Goal: Check status: Check status

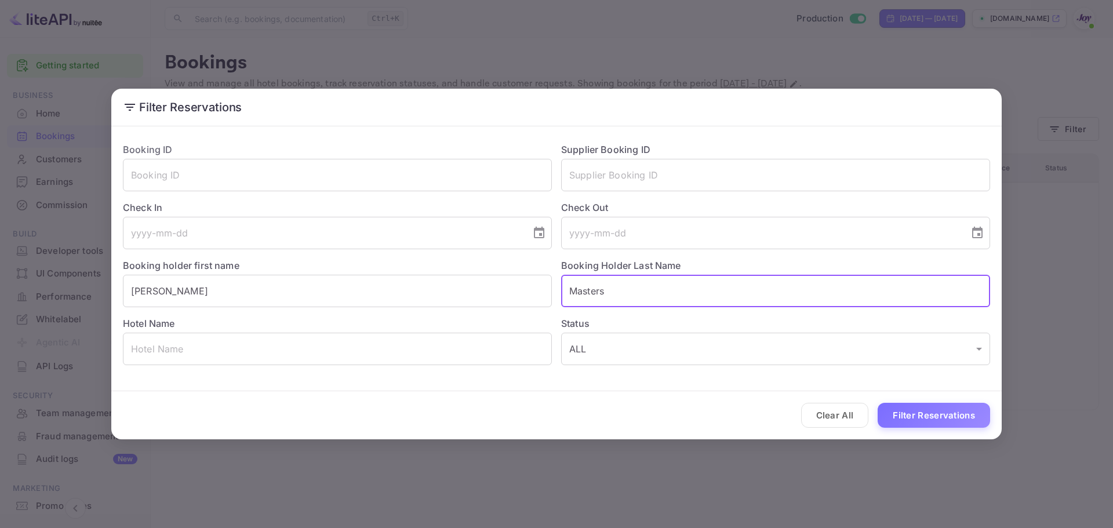
drag, startPoint x: 628, startPoint y: 291, endPoint x: 473, endPoint y: 274, distance: 155.7
click at [474, 277] on div "Booking ID ​ Supplier Booking ID ​ Check In ​ Check Out ​ Booking holder first …" at bounding box center [552, 249] width 877 height 232
click at [333, 278] on input "[PERSON_NAME]" at bounding box center [337, 291] width 429 height 32
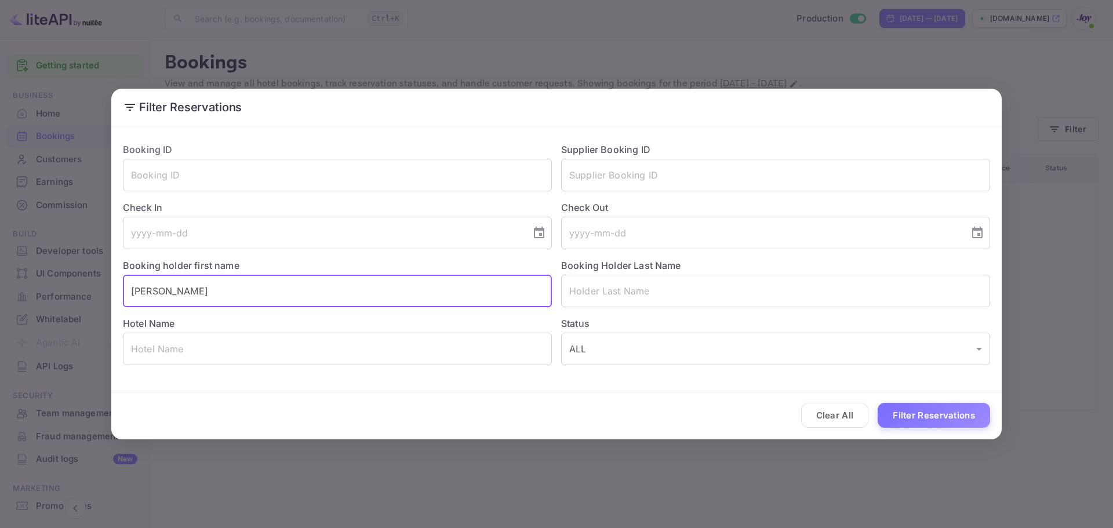
click at [333, 278] on input "[PERSON_NAME]" at bounding box center [337, 291] width 429 height 32
click at [634, 179] on input "text" at bounding box center [775, 175] width 429 height 32
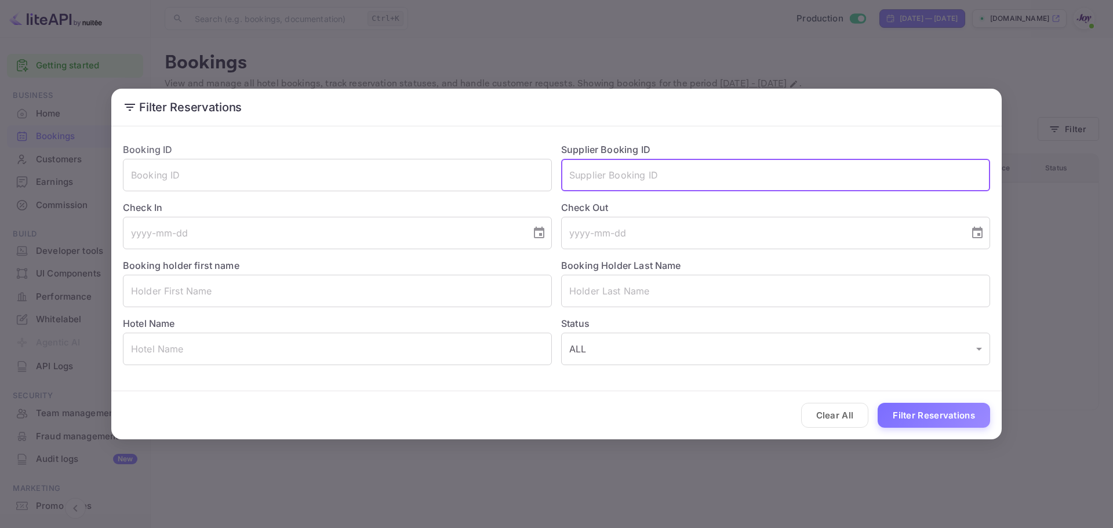
paste input "8792370"
type input "8792370"
click at [929, 412] on button "Filter Reservations" at bounding box center [934, 415] width 113 height 25
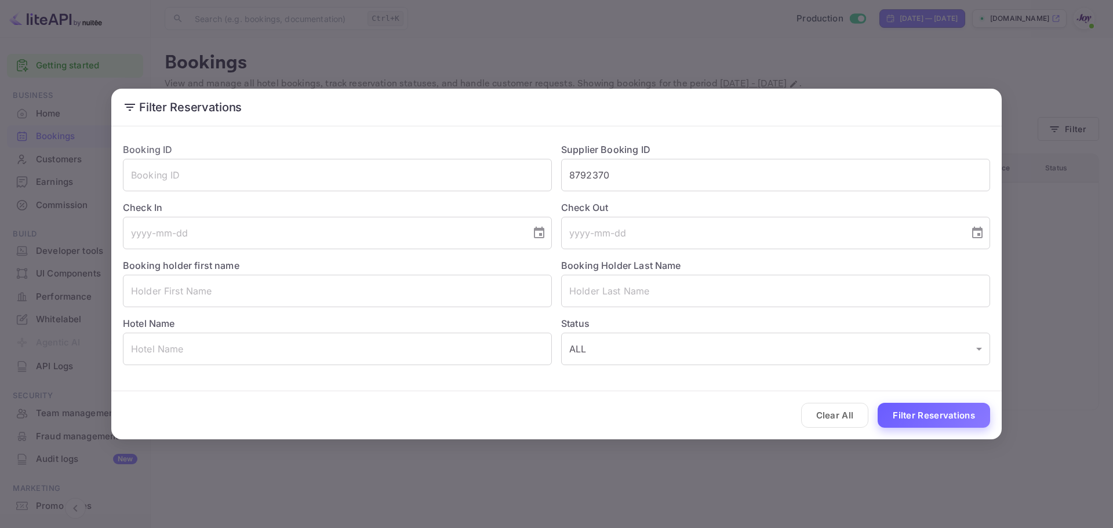
click at [950, 416] on button "Filter Reservations" at bounding box center [934, 415] width 113 height 25
click at [849, 417] on button "Clear All" at bounding box center [835, 415] width 68 height 25
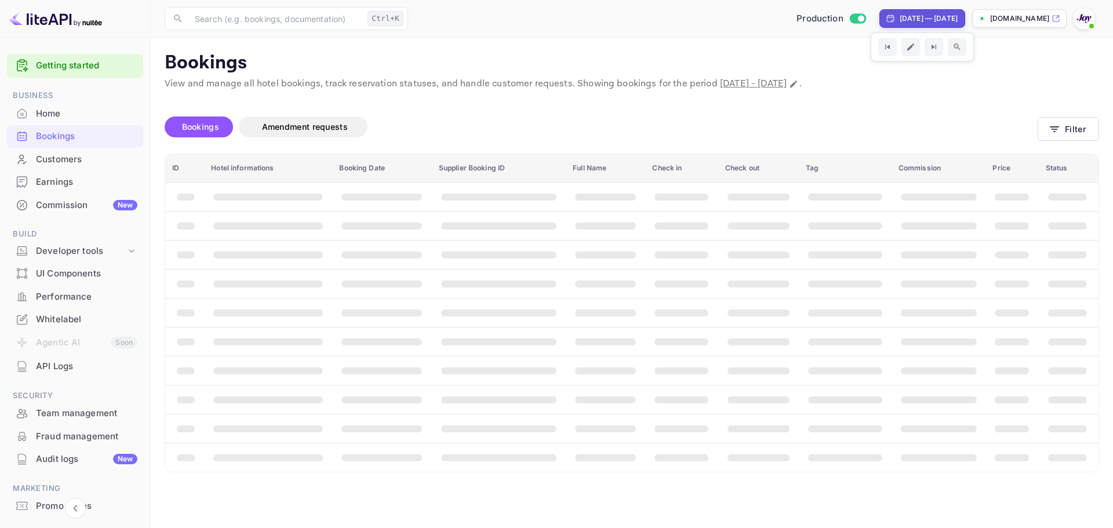
click at [901, 18] on div "[DATE] — [DATE]" at bounding box center [929, 18] width 58 height 10
select select "7"
select select "2025"
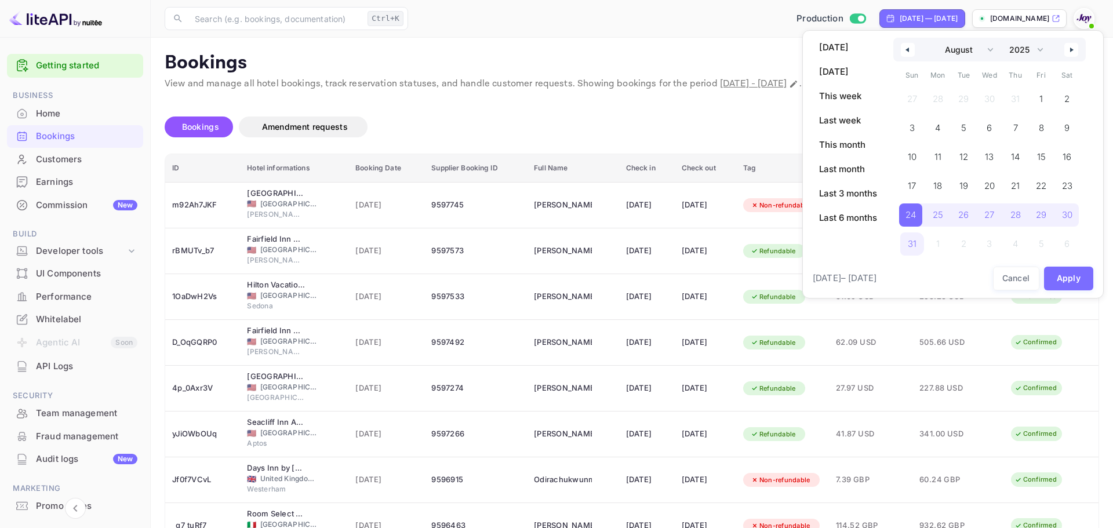
click at [67, 318] on div at bounding box center [556, 264] width 1113 height 528
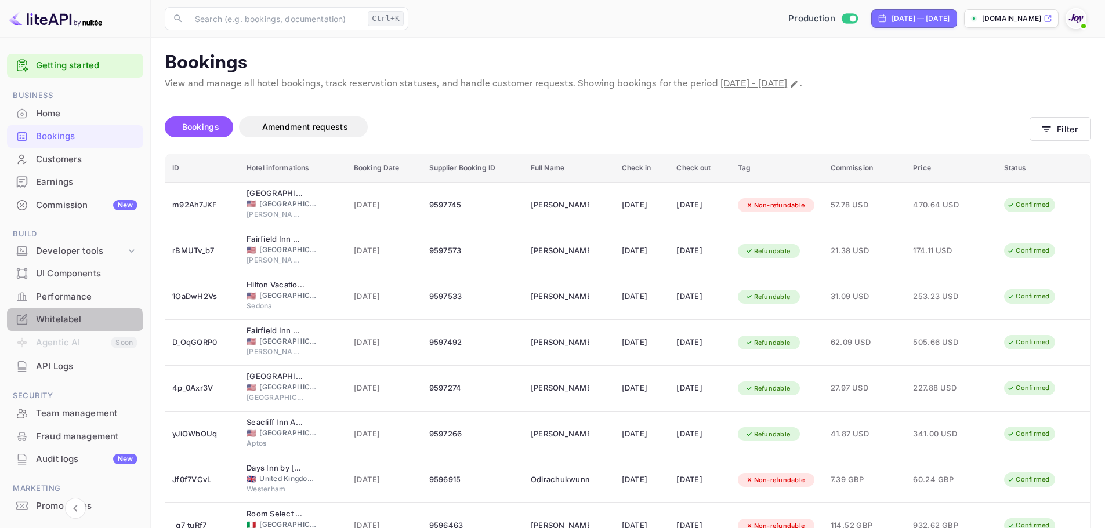
click at [67, 323] on div "Whitelabel" at bounding box center [86, 319] width 101 height 13
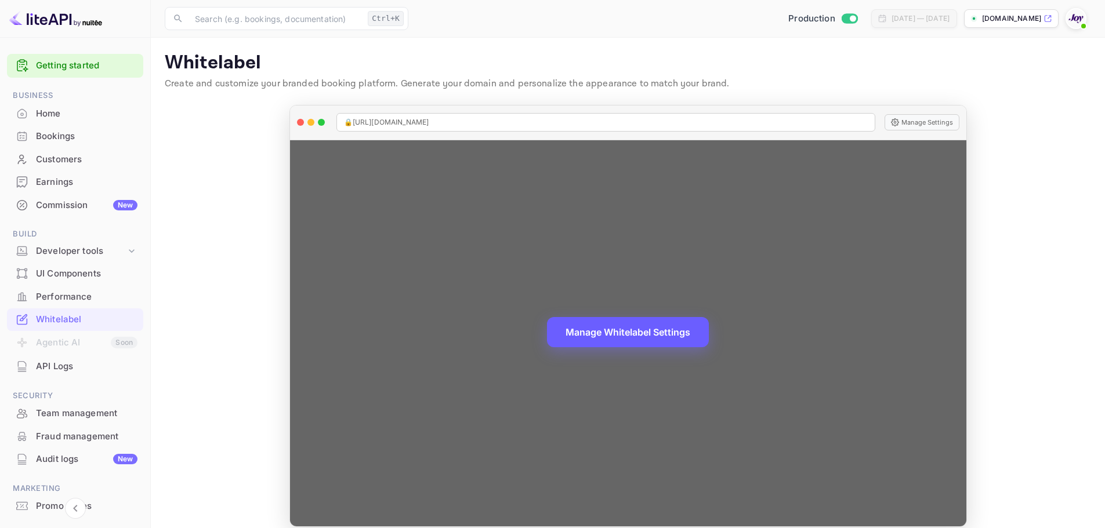
click at [672, 344] on button "Manage Whitelabel Settings" at bounding box center [628, 332] width 162 height 30
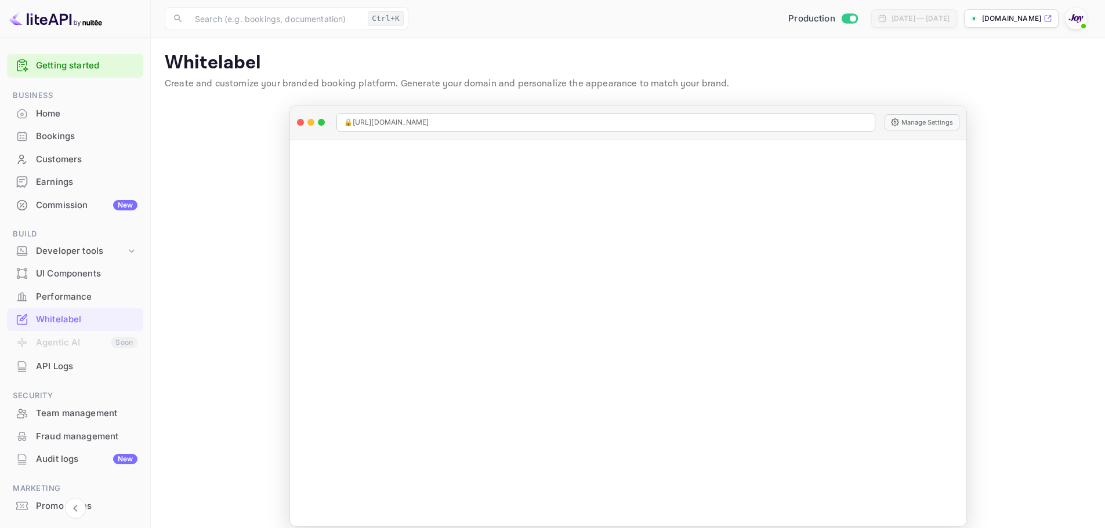
click at [84, 133] on div "Bookings" at bounding box center [86, 136] width 101 height 13
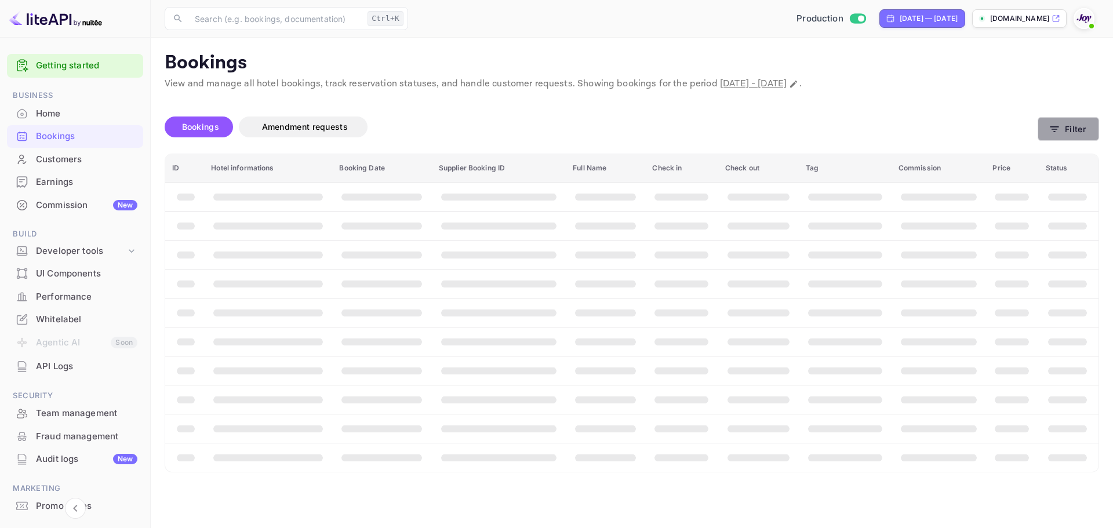
click at [1059, 126] on button "Filter" at bounding box center [1068, 129] width 61 height 24
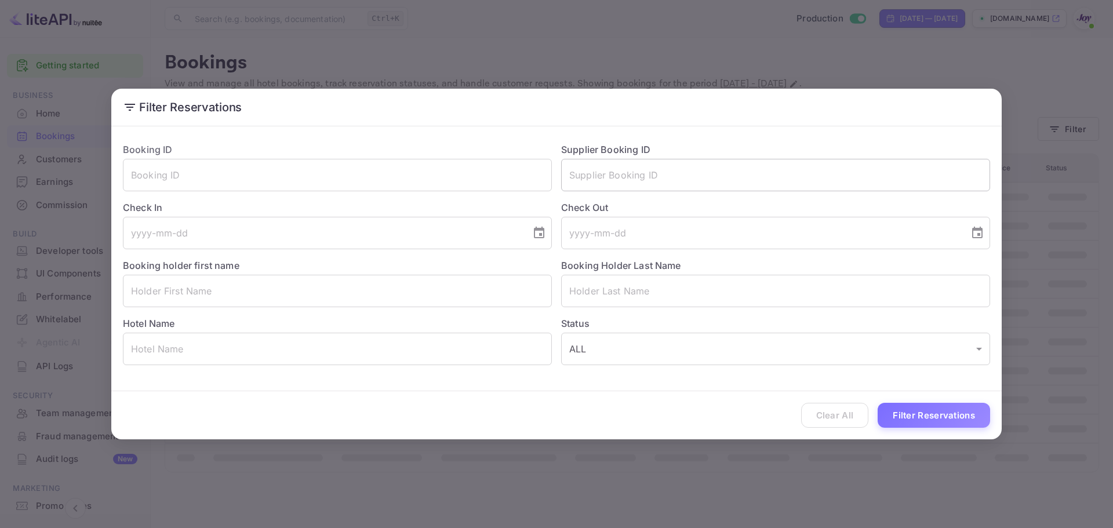
click at [730, 173] on input "text" at bounding box center [775, 175] width 429 height 32
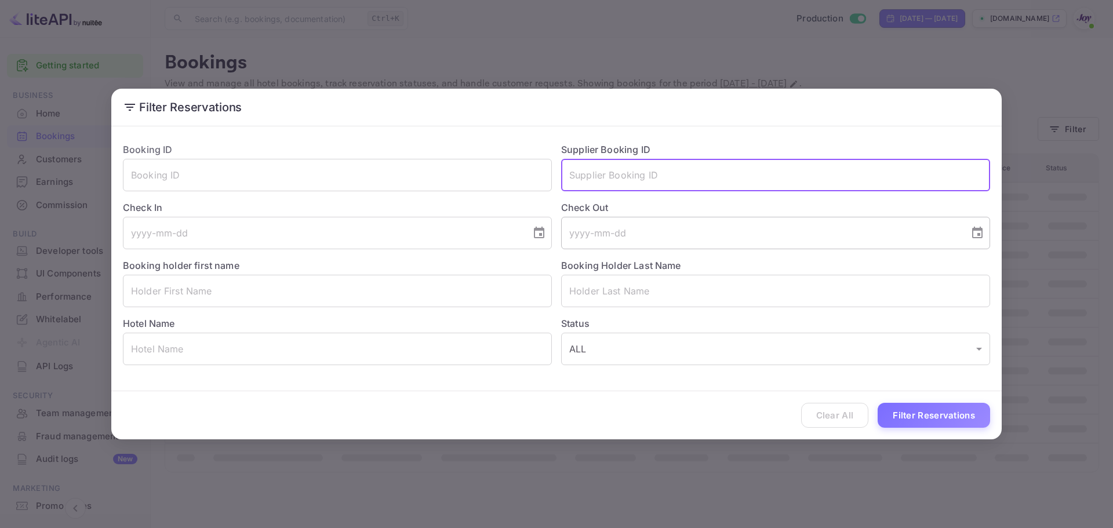
paste input "8792370"
type input "8792370"
click at [938, 431] on div "Clear All Filter Reservations" at bounding box center [556, 415] width 891 height 48
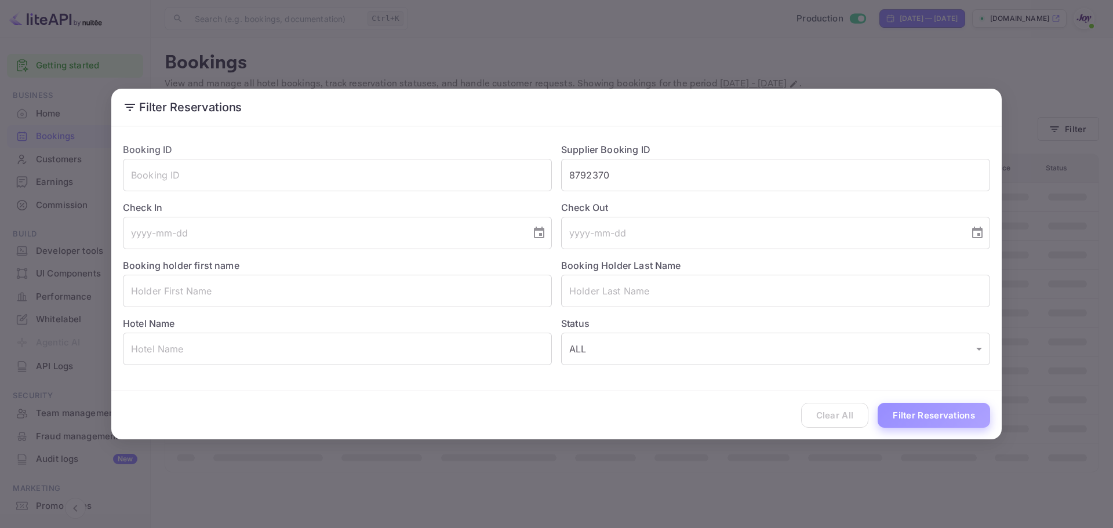
click at [922, 416] on button "Filter Reservations" at bounding box center [934, 415] width 113 height 25
click at [832, 413] on button "Clear All" at bounding box center [835, 415] width 68 height 25
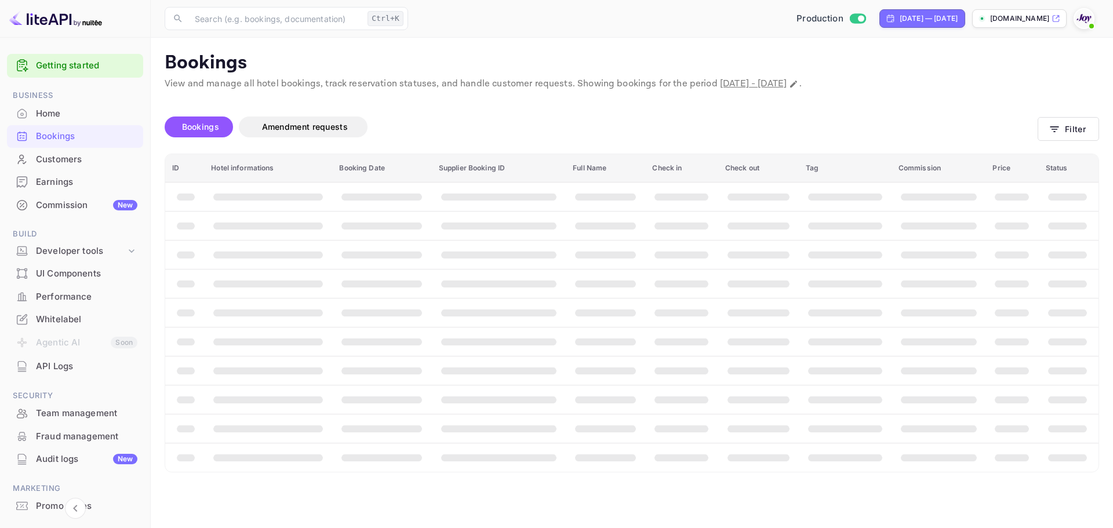
click at [832, 413] on th "booking table" at bounding box center [845, 399] width 93 height 29
click at [900, 16] on div "[DATE] — [DATE]" at bounding box center [929, 18] width 58 height 10
select select "7"
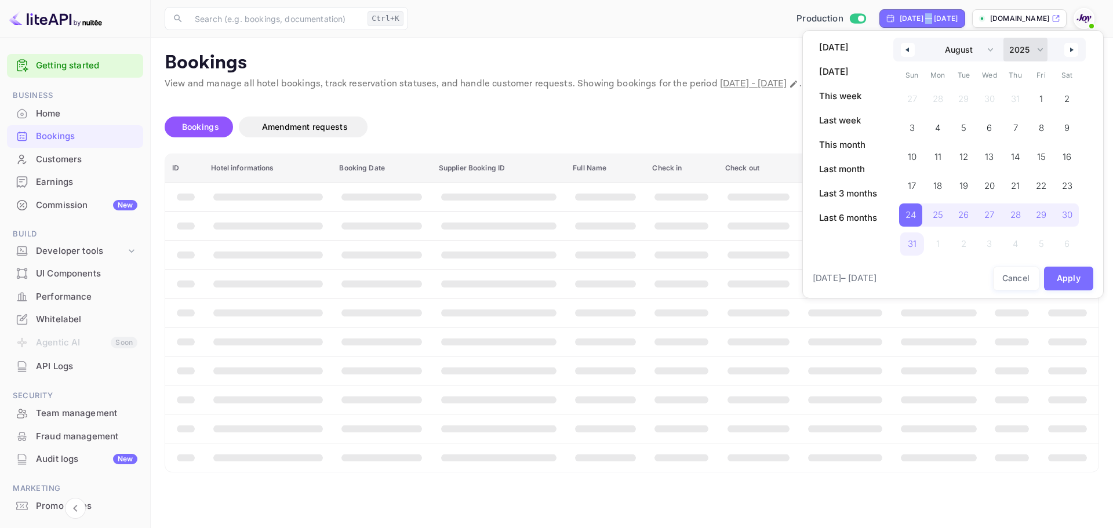
click at [1043, 48] on select "2030 2029 2028 2027 2026 2025 2024 2023 2022 2021 2020 2019 2018 2017 2016 2015…" at bounding box center [1026, 50] width 44 height 24
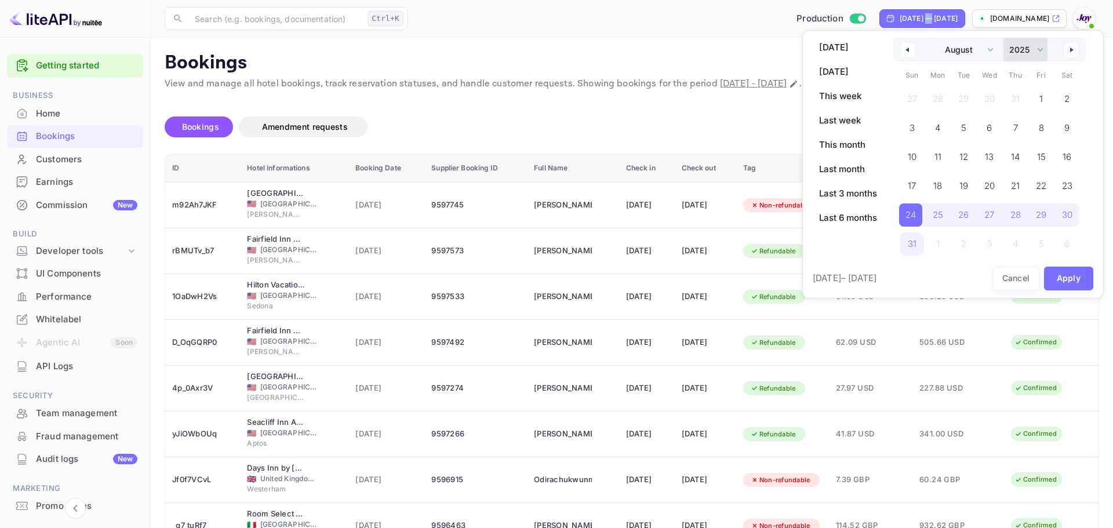
select select "2024"
click at [1004, 38] on select "2030 2029 2028 2027 2026 2025 2024 2023 2022 2021 2020 2019 2018 2017 2016 2015…" at bounding box center [1026, 50] width 44 height 24
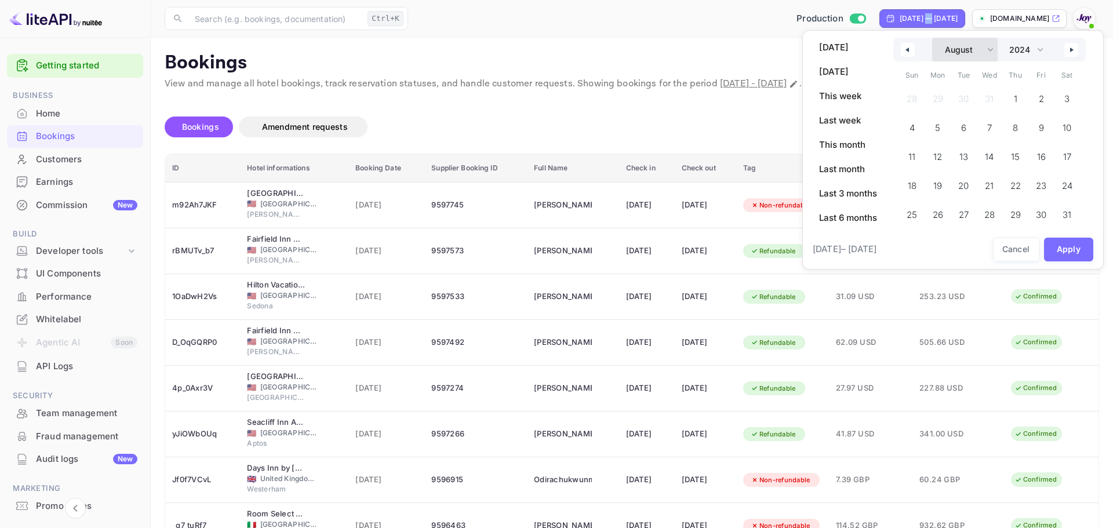
click at [992, 55] on select "January February March April May June July August September October November De…" at bounding box center [966, 50] width 66 height 24
select select "0"
click at [933, 38] on select "January February March April May June July August September October November De…" at bounding box center [966, 50] width 66 height 24
click at [942, 96] on span "1" at bounding box center [939, 99] width 26 height 23
click at [1039, 49] on select "2030 2029 2028 2027 2026 2025 2024 2023 2022 2021 2020 2019 2018 2017 2016 2015…" at bounding box center [1026, 50] width 44 height 24
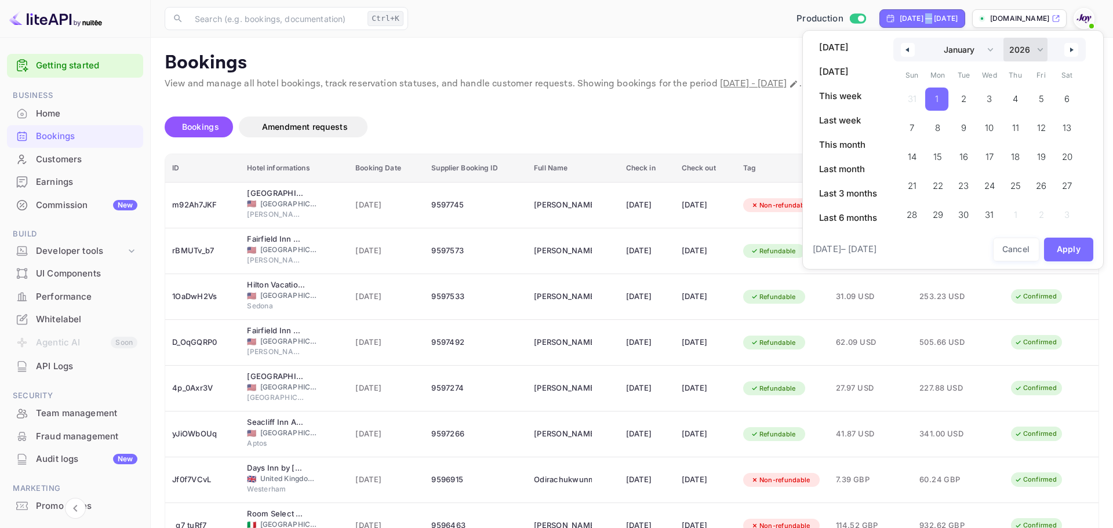
click at [1004, 38] on select "2030 2029 2028 2027 2026 2025 2024 2023 2022 2021 2020 2019 2018 2017 2016 2015…" at bounding box center [1026, 50] width 44 height 24
click at [1041, 49] on select "2030 2029 2028 2027 2026 2025 2024 2023 2022 2021 2020 2019 2018 2017 2016 2015…" at bounding box center [1026, 50] width 44 height 24
select select "2025"
click at [1004, 38] on select "2030 2029 2028 2027 2026 2025 2024 2023 2022 2021 2020 2019 2018 2017 2016 2015…" at bounding box center [1026, 50] width 44 height 24
click at [1072, 50] on icon "button" at bounding box center [1074, 50] width 6 height 5
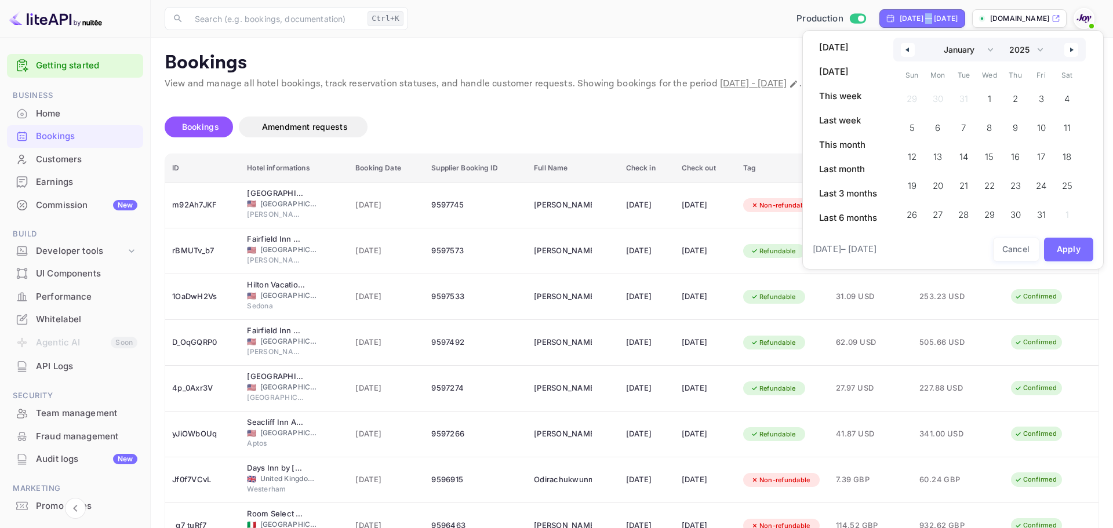
select select "1"
click at [1071, 244] on button "Apply" at bounding box center [1069, 250] width 50 height 24
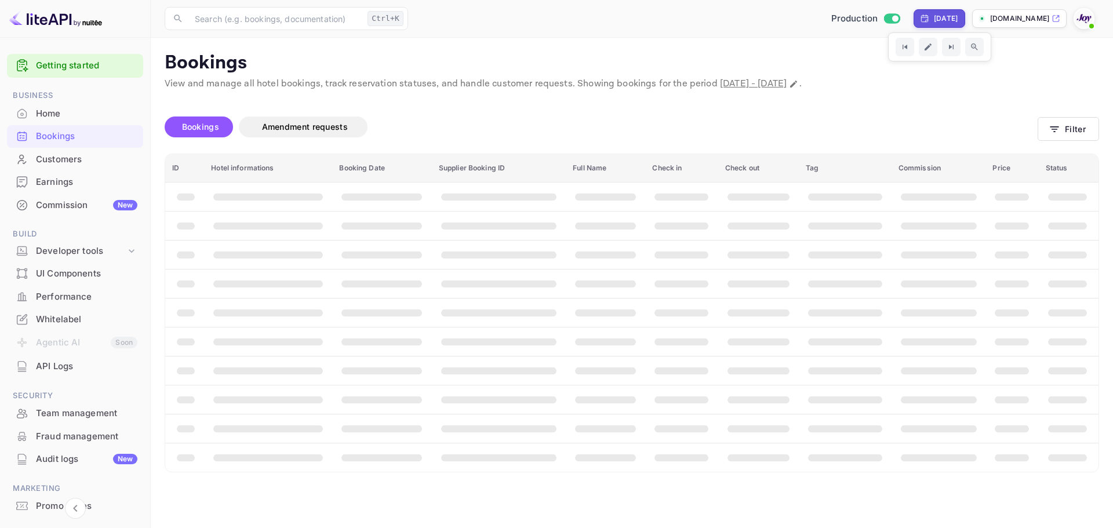
click at [945, 15] on div "[DATE]" at bounding box center [946, 18] width 24 height 10
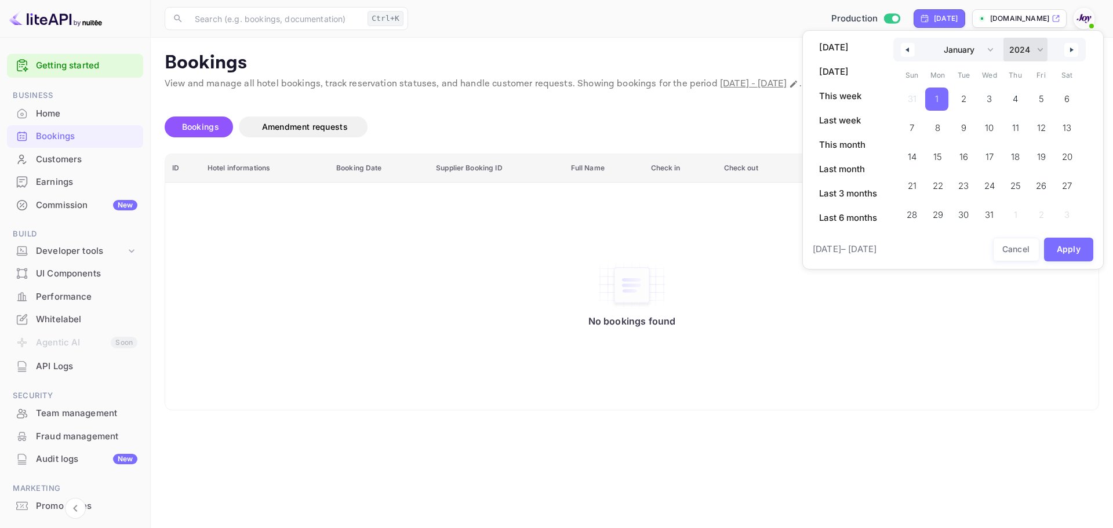
drag, startPoint x: 1044, startPoint y: 46, endPoint x: 1046, endPoint y: 61, distance: 14.6
click at [1044, 48] on select "2030 2029 2028 2027 2026 2025 2024 2023 2022 2021 2020 2019 2018 2017 2016 2015…" at bounding box center [1026, 50] width 44 height 24
select select "2025"
click at [1004, 38] on select "2030 2029 2028 2027 2026 2025 2024 2023 2022 2021 2020 2019 2018 2017 2016 2015…" at bounding box center [1026, 50] width 44 height 24
click at [1073, 50] on icon "button" at bounding box center [1074, 50] width 6 height 5
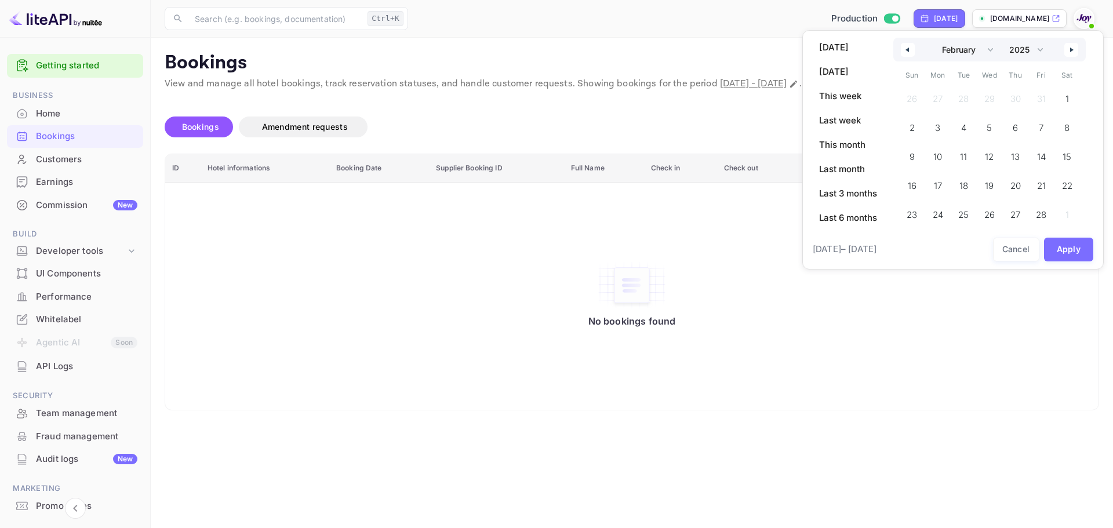
click at [1073, 50] on icon "button" at bounding box center [1074, 50] width 6 height 5
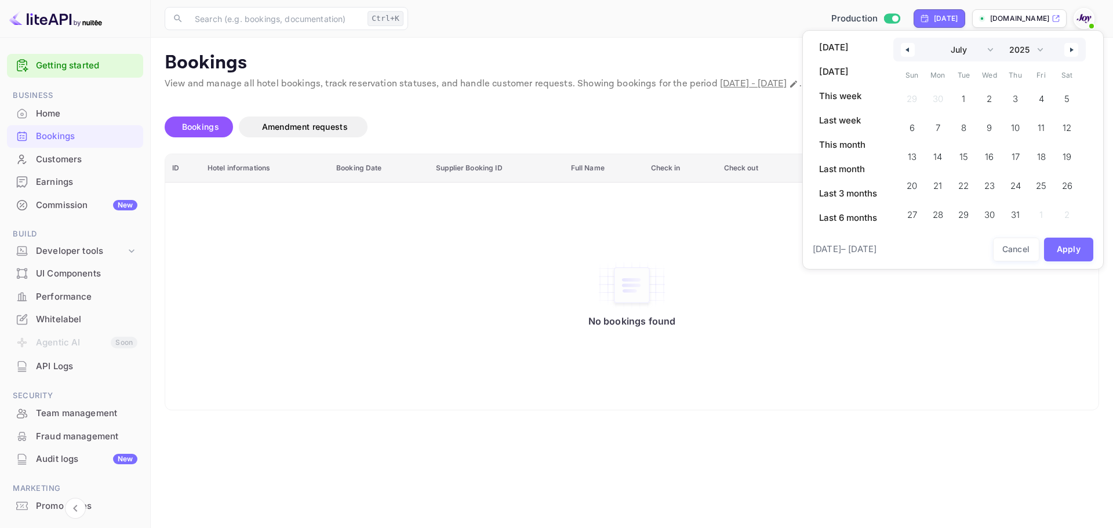
click at [1073, 50] on icon "button" at bounding box center [1074, 50] width 6 height 5
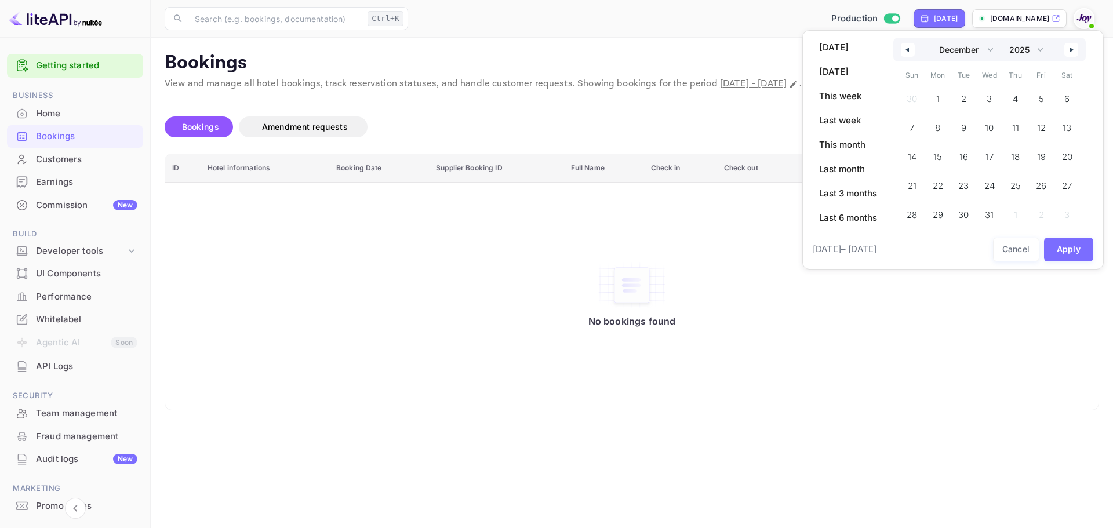
click at [1073, 50] on icon "button" at bounding box center [1074, 50] width 6 height 5
select select "0"
select select "2026"
click at [1072, 215] on span "31" at bounding box center [1065, 215] width 23 height 23
click at [909, 51] on icon "button" at bounding box center [907, 50] width 6 height 5
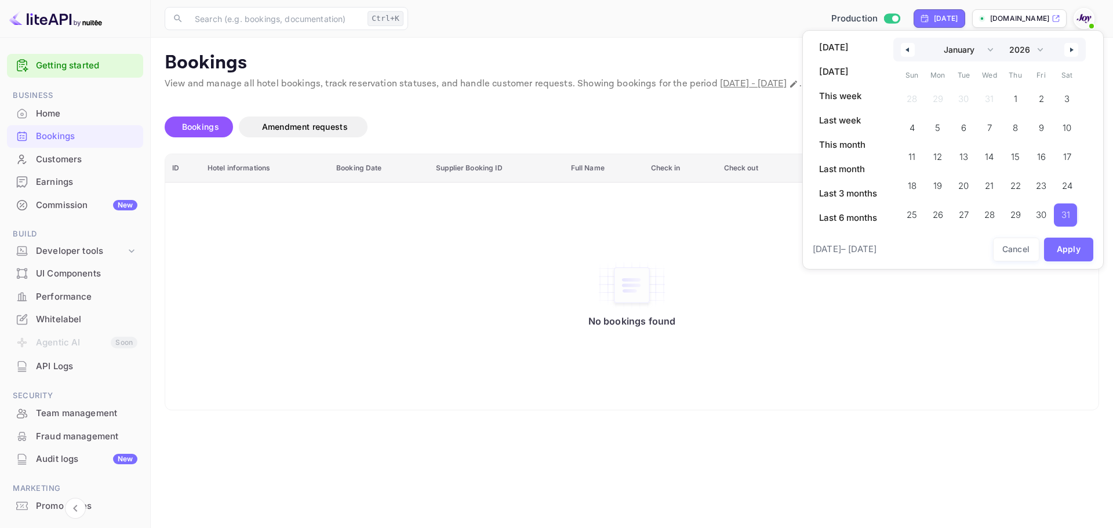
select select "11"
select select "2025"
click at [990, 51] on select "January February March April May June July August September October November De…" at bounding box center [966, 50] width 66 height 24
click at [933, 38] on select "January February March April May June July August September October November De…" at bounding box center [966, 50] width 66 height 24
drag, startPoint x: 991, startPoint y: 99, endPoint x: 1018, endPoint y: 86, distance: 30.1
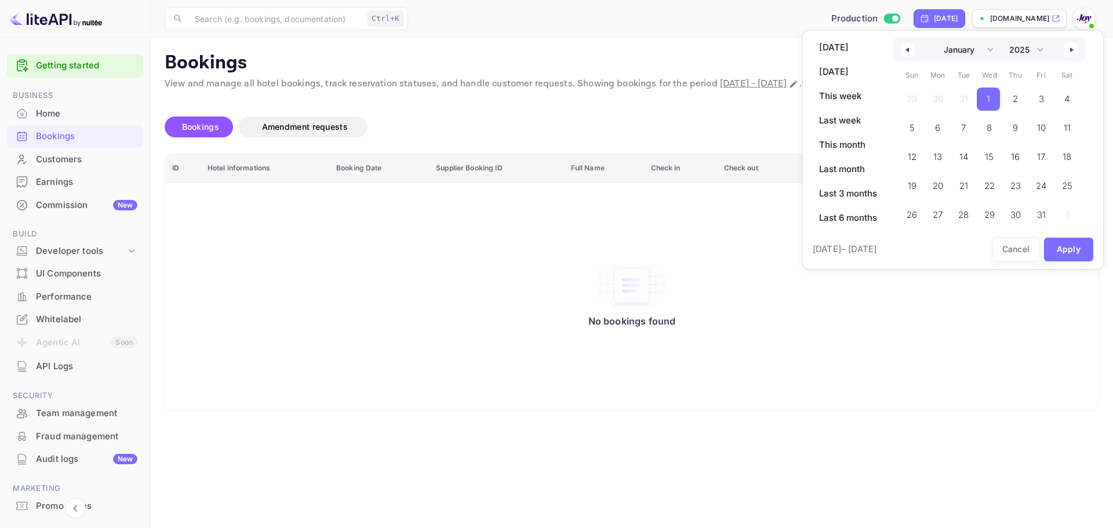
click at [992, 97] on span "1" at bounding box center [988, 99] width 23 height 23
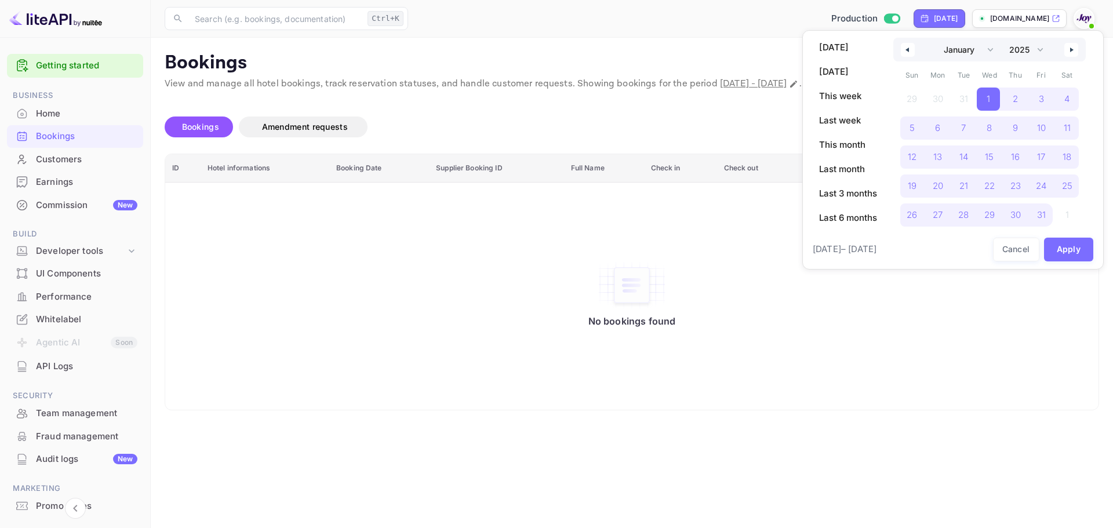
click at [1072, 49] on icon "button" at bounding box center [1074, 50] width 6 height 5
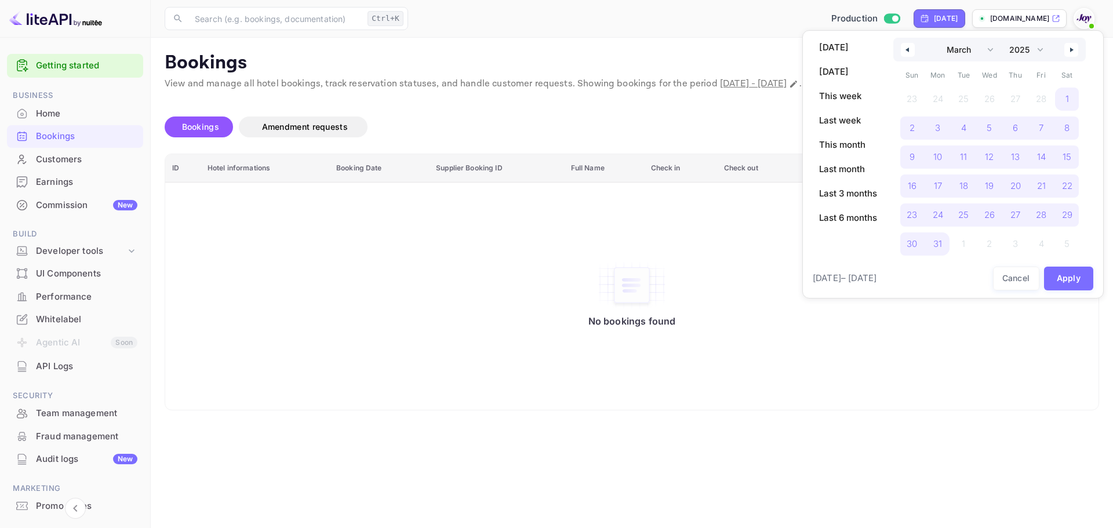
click at [1072, 49] on icon "button" at bounding box center [1074, 50] width 6 height 5
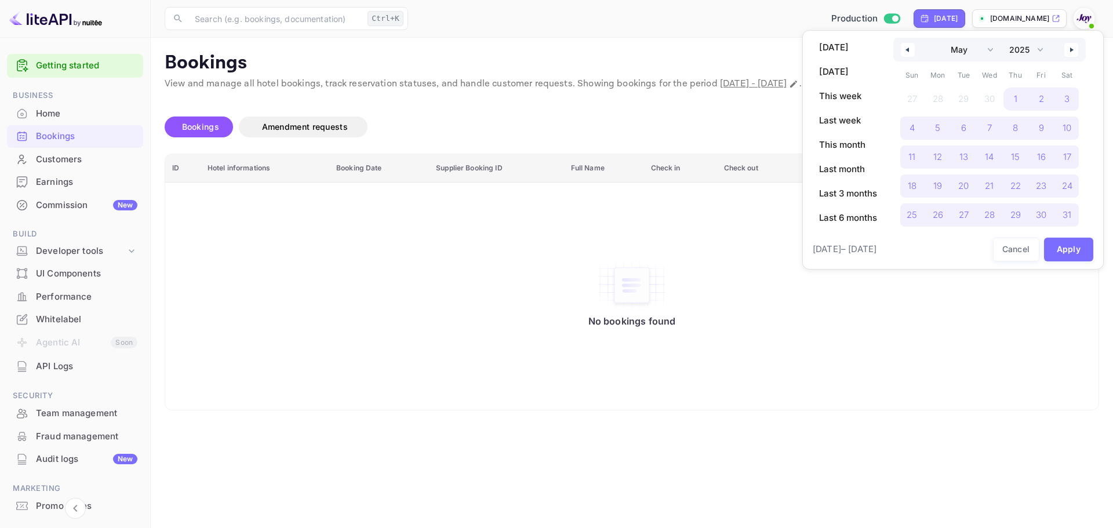
click at [1072, 49] on icon "button" at bounding box center [1074, 50] width 6 height 5
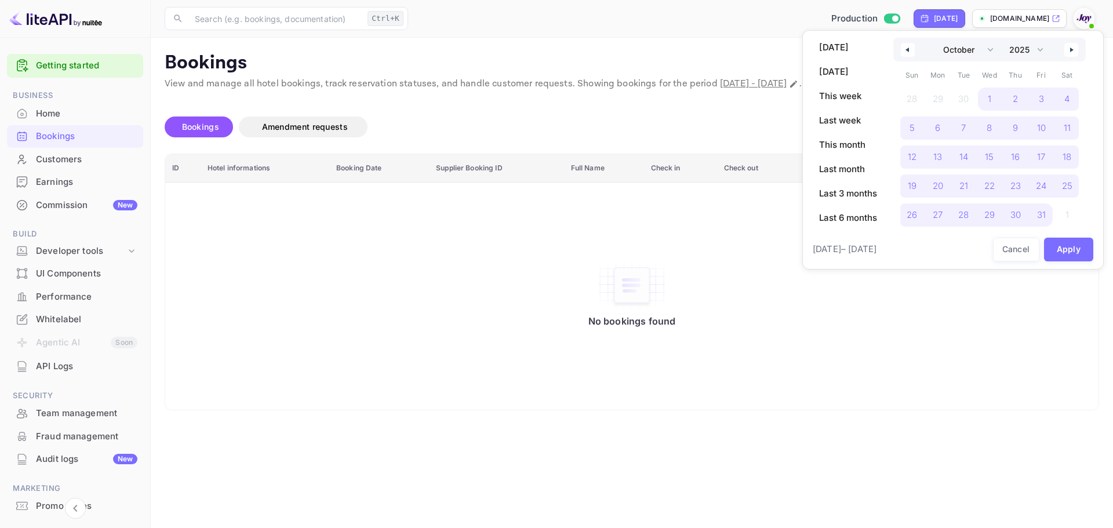
click at [1072, 49] on icon "button" at bounding box center [1074, 50] width 6 height 5
select select "0"
select select "2026"
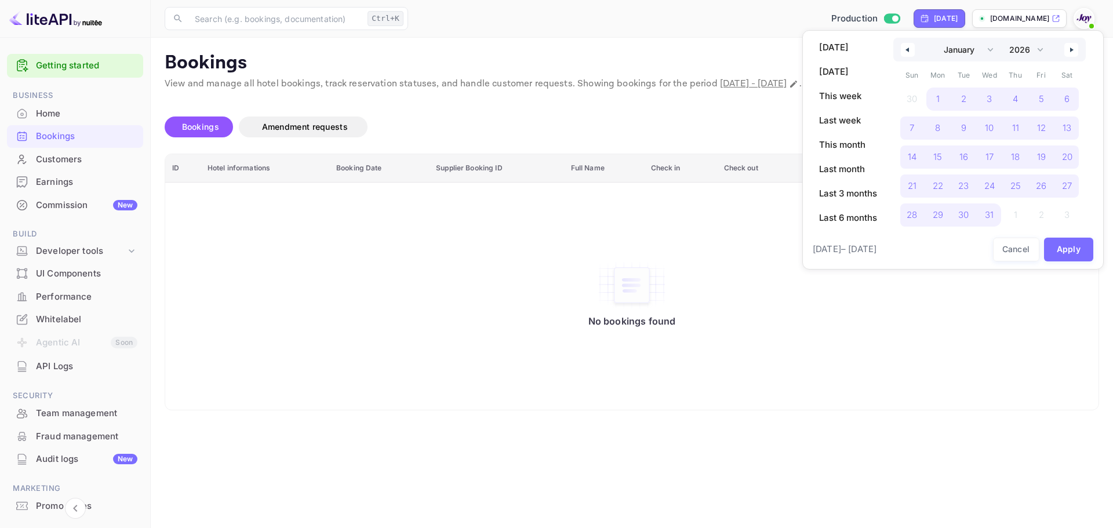
click at [1072, 49] on icon "button" at bounding box center [1074, 50] width 6 height 5
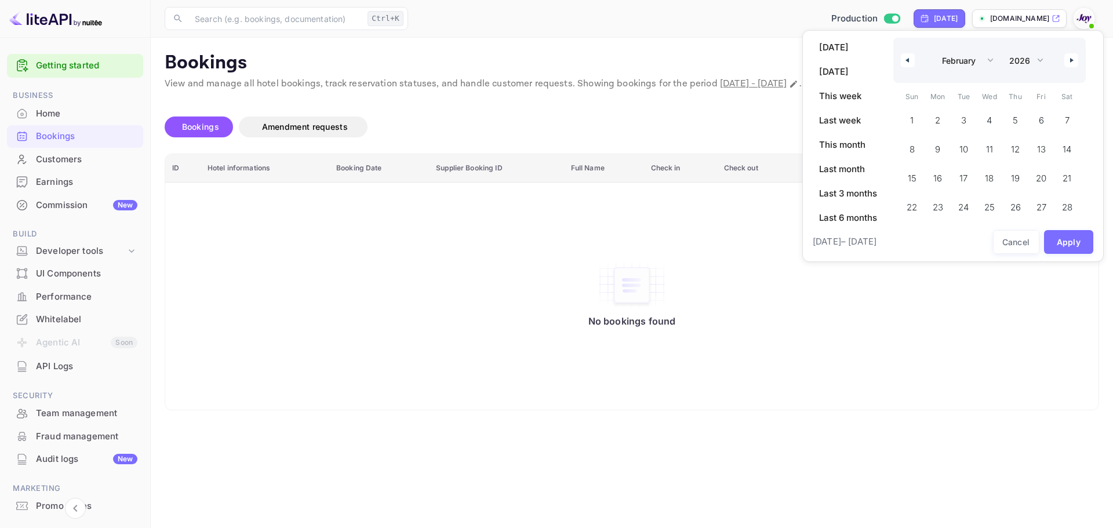
click at [1072, 49] on div "January February March April May June July August September October November [D…" at bounding box center [990, 60] width 193 height 45
click at [909, 61] on icon "button" at bounding box center [907, 60] width 6 height 5
select select "0"
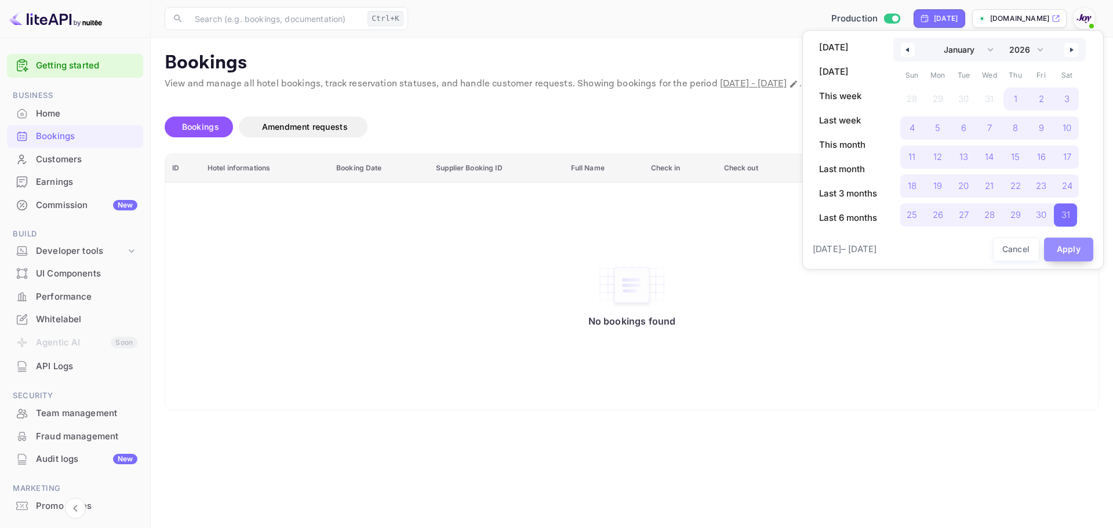
click at [1067, 244] on button "Apply" at bounding box center [1069, 250] width 50 height 24
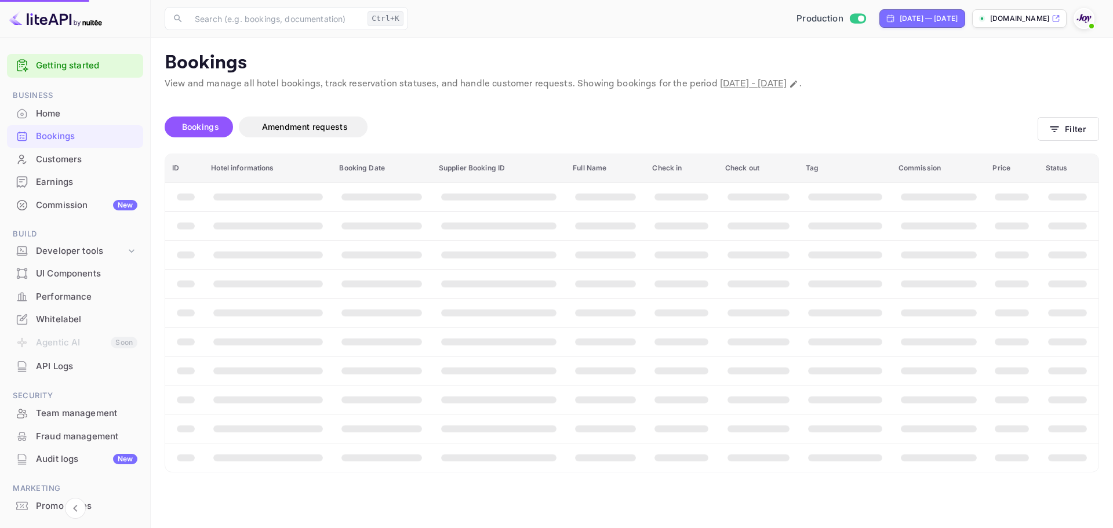
select select "2025"
click at [1075, 131] on button "Filter" at bounding box center [1068, 129] width 61 height 24
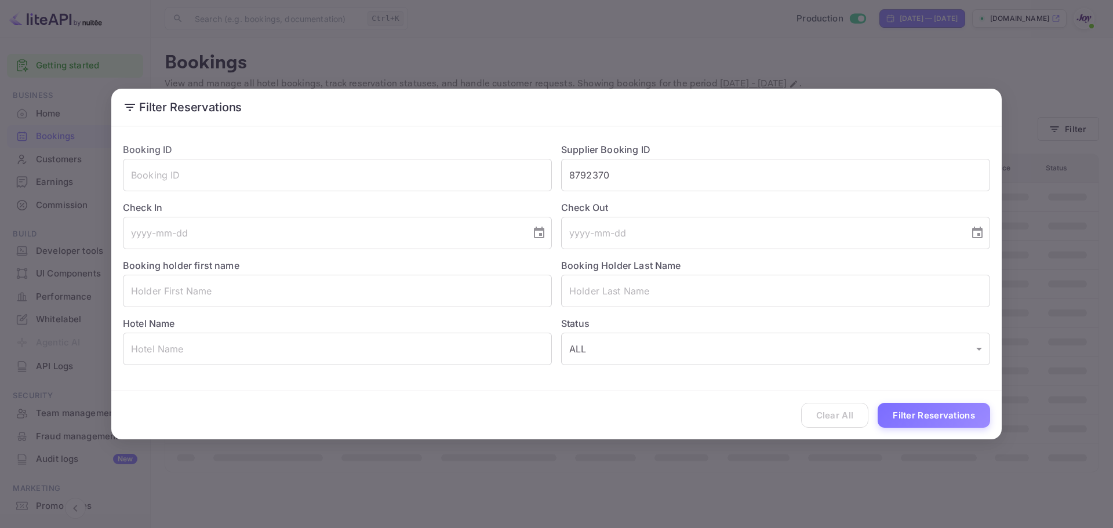
drag, startPoint x: 648, startPoint y: 177, endPoint x: 743, endPoint y: 320, distance: 172.3
click at [648, 176] on input "8792370" at bounding box center [775, 175] width 429 height 32
click at [930, 412] on button "Filter Reservations" at bounding box center [934, 415] width 113 height 25
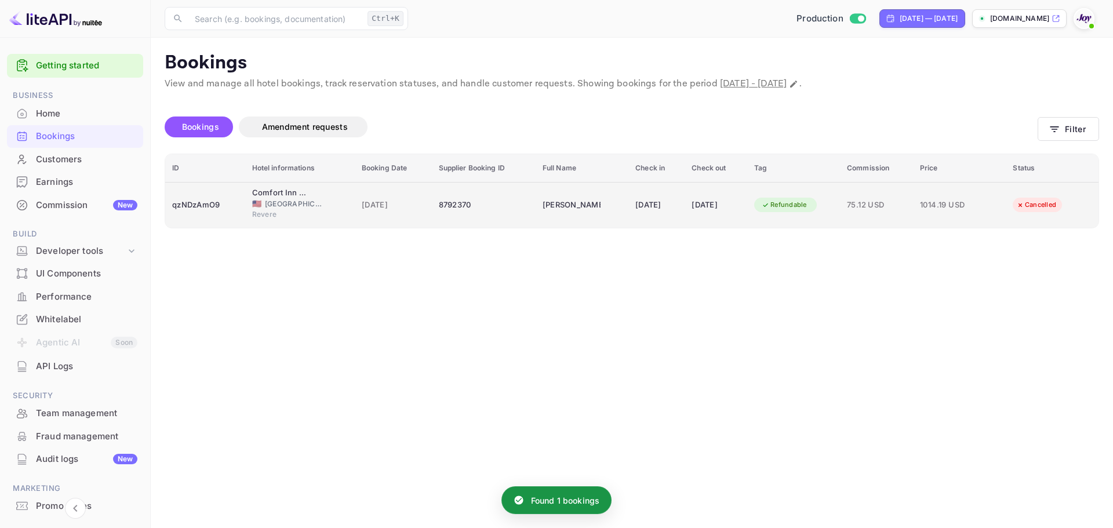
click at [317, 218] on div "Revere" at bounding box center [300, 215] width 96 height 13
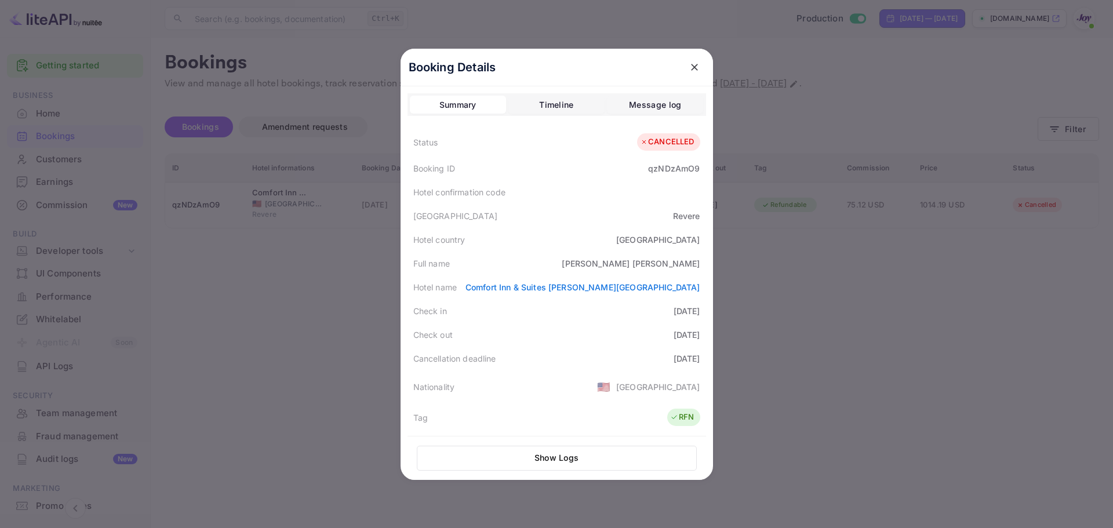
click at [594, 208] on div "[GEOGRAPHIC_DATA] [GEOGRAPHIC_DATA]" at bounding box center [557, 216] width 299 height 24
drag, startPoint x: 692, startPoint y: 75, endPoint x: 694, endPoint y: 66, distance: 9.0
click at [691, 72] on button "close" at bounding box center [694, 67] width 21 height 21
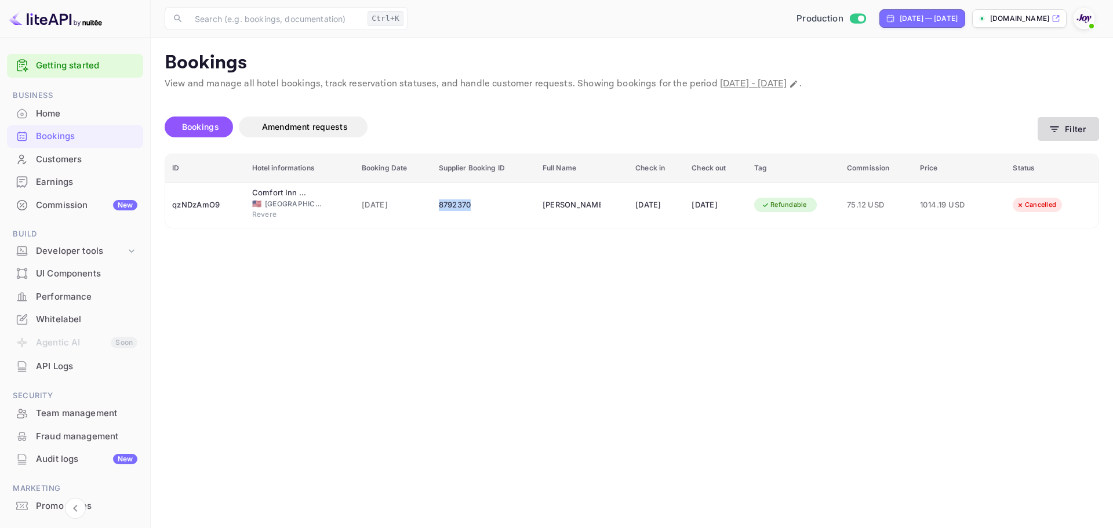
click at [1051, 126] on icon "button" at bounding box center [1055, 130] width 12 height 12
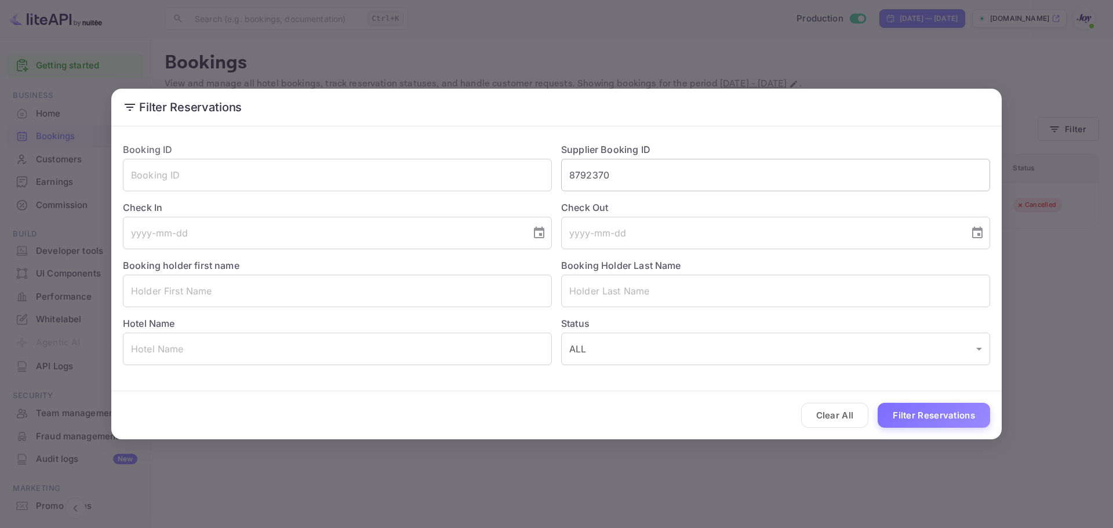
click at [717, 182] on input "8792370" at bounding box center [775, 175] width 429 height 32
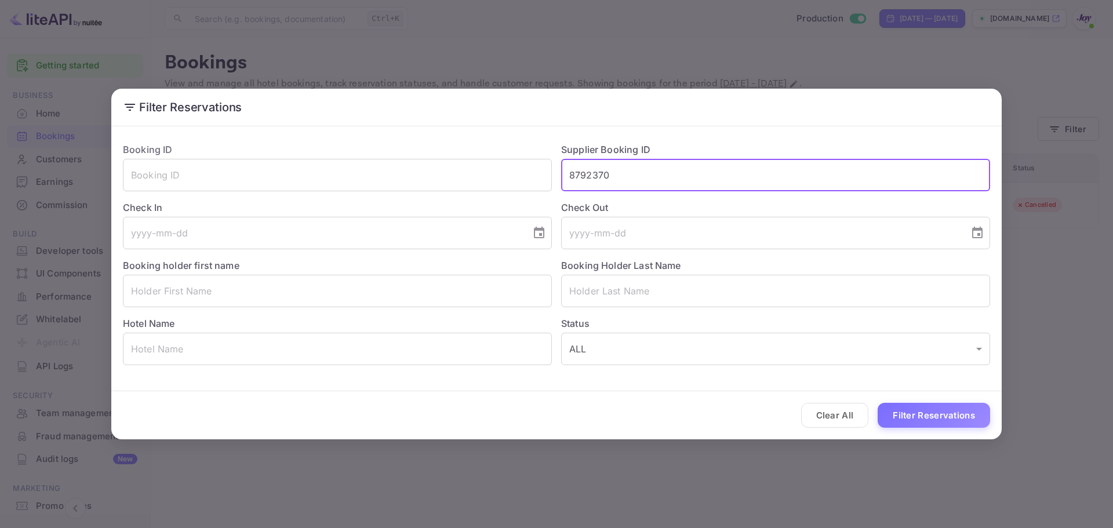
click at [717, 182] on input "8792370" at bounding box center [775, 175] width 429 height 32
click at [911, 414] on button "Filter Reservations" at bounding box center [934, 415] width 113 height 25
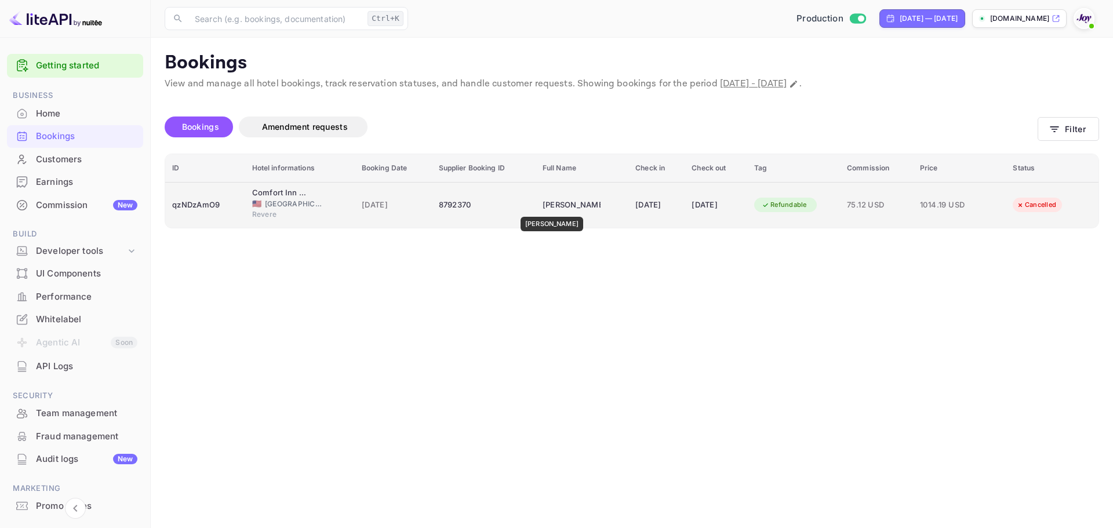
click at [550, 209] on div "[PERSON_NAME]" at bounding box center [572, 205] width 58 height 19
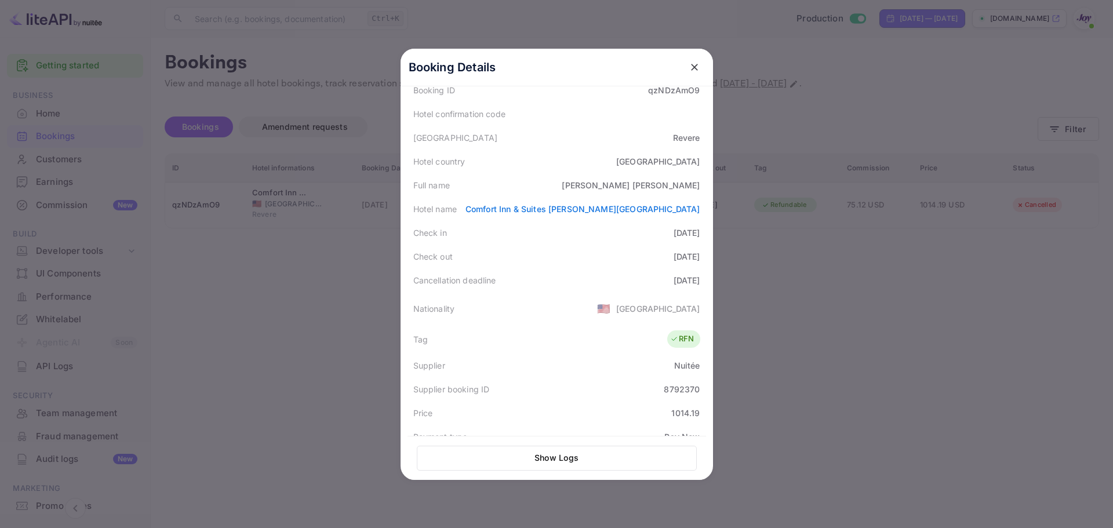
scroll to position [286, 0]
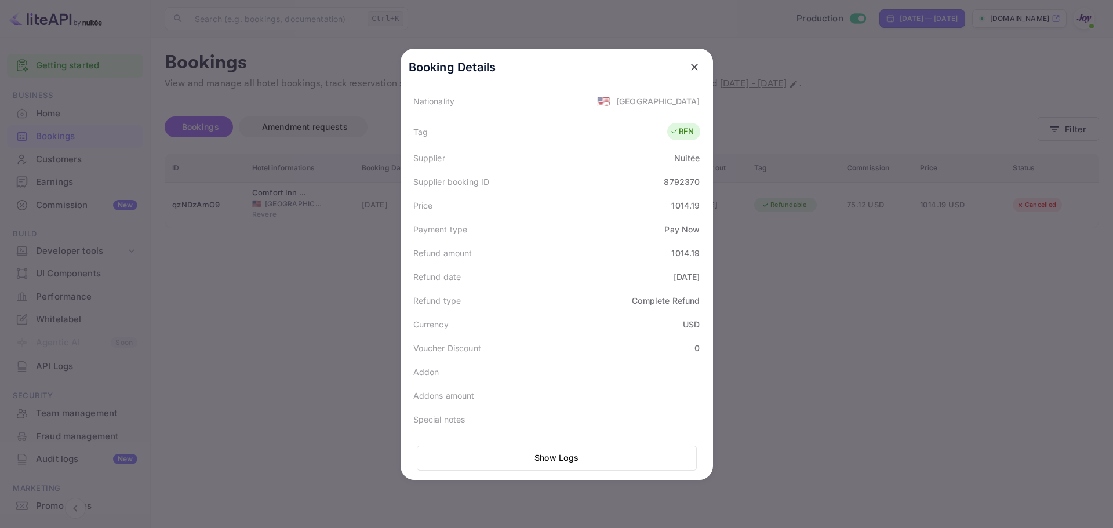
click at [700, 65] on button "close" at bounding box center [694, 67] width 21 height 21
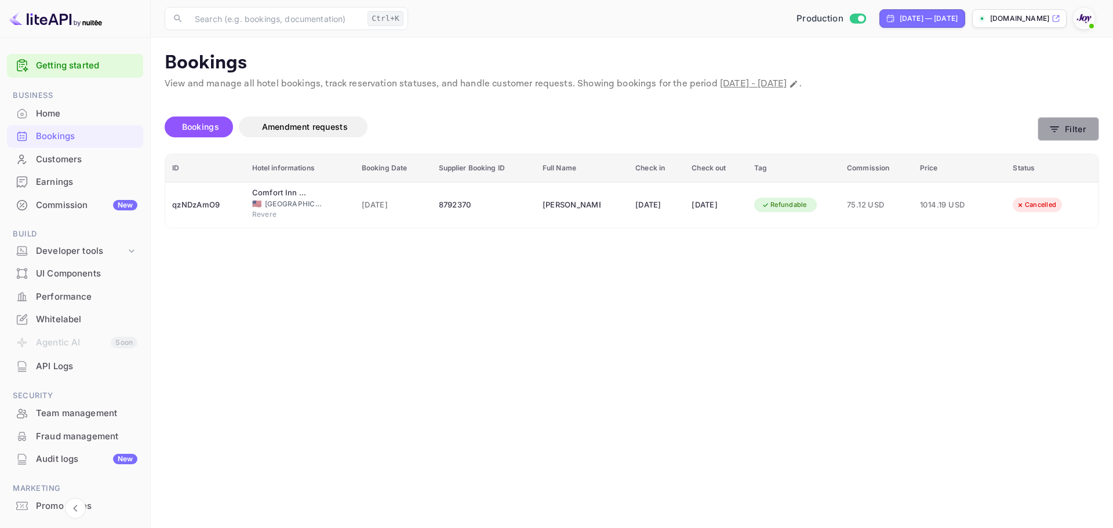
click at [1064, 125] on button "Filter" at bounding box center [1068, 129] width 61 height 24
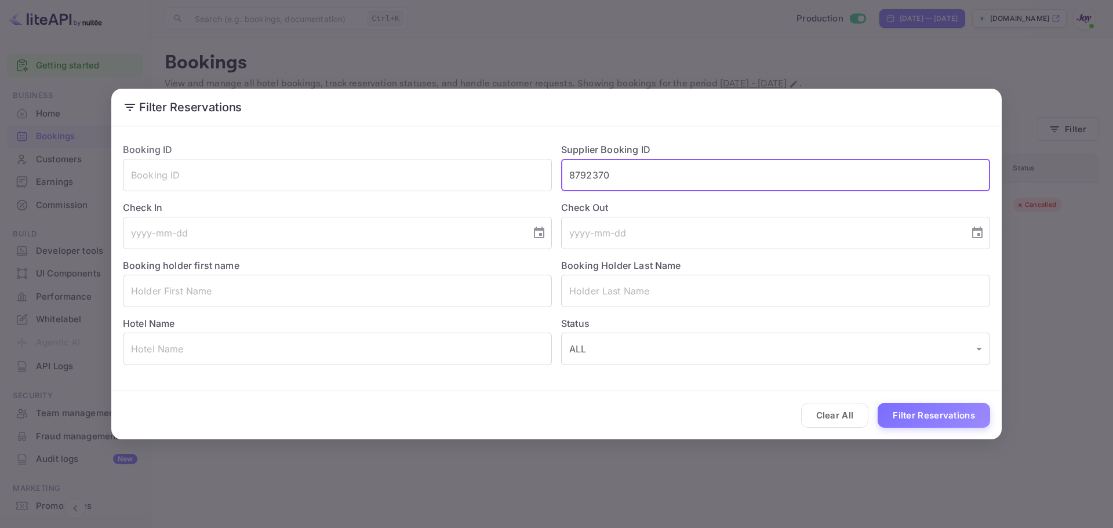
drag, startPoint x: 437, startPoint y: 152, endPoint x: 403, endPoint y: 157, distance: 34.0
click at [406, 152] on div "Booking ID ​ Supplier Booking ID 8792370 ​ Check In ​ Check Out ​ Booking holde…" at bounding box center [552, 249] width 877 height 232
paste input "7934785"
type input "7934785"
click at [918, 420] on button "Filter Reservations" at bounding box center [934, 415] width 113 height 25
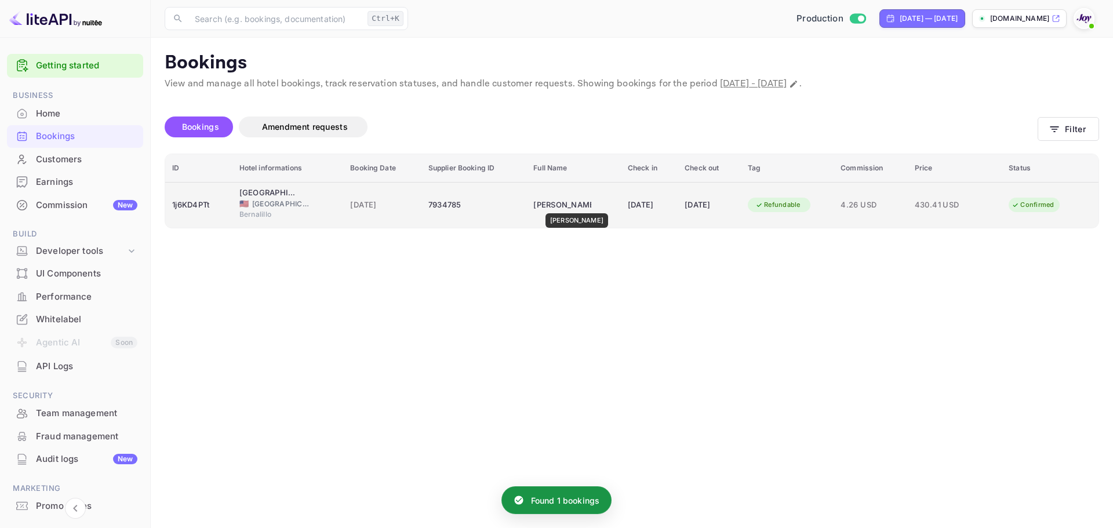
click at [571, 205] on div "[PERSON_NAME]" at bounding box center [563, 205] width 58 height 19
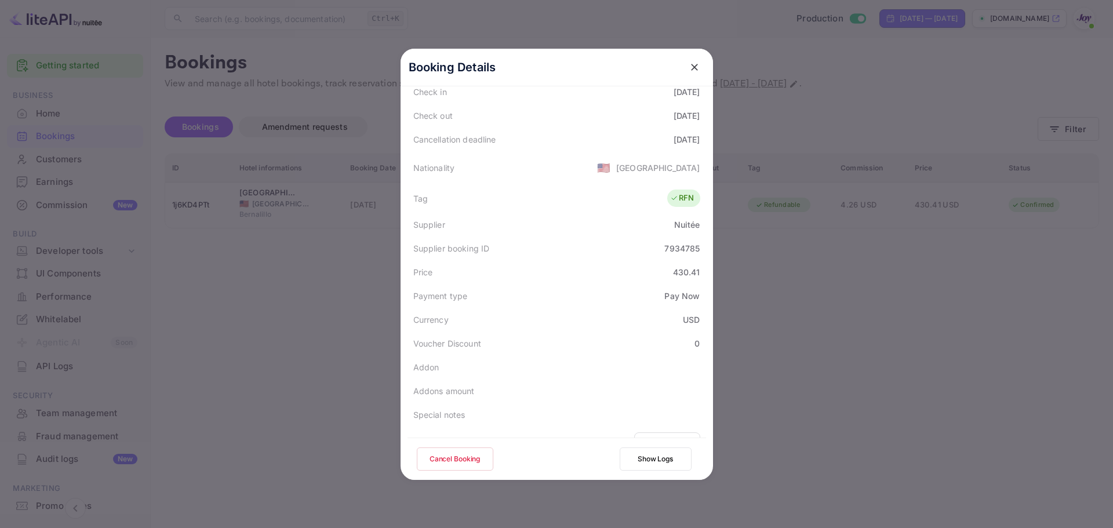
scroll to position [281, 0]
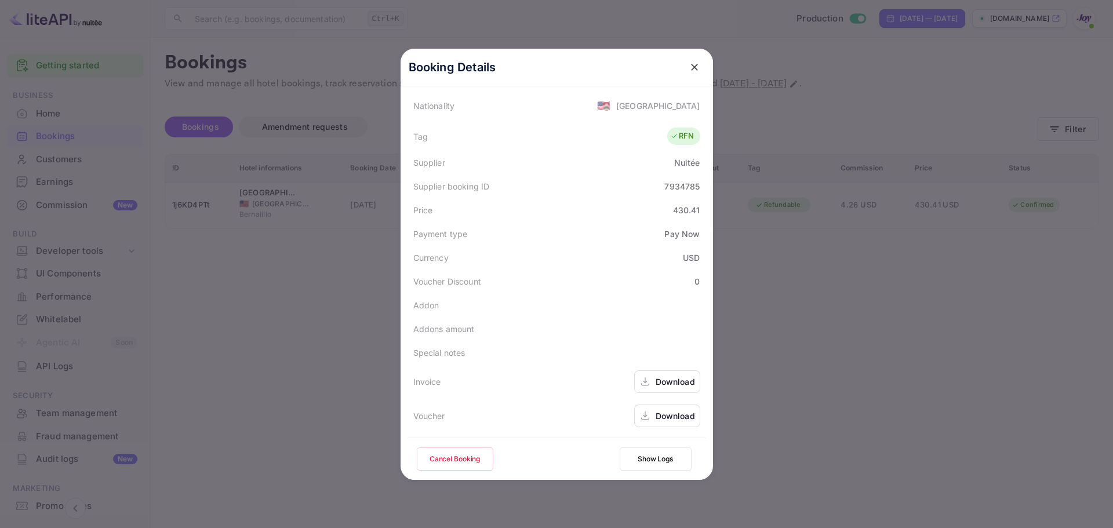
click at [656, 416] on div "Download" at bounding box center [675, 416] width 39 height 12
click at [695, 72] on icon "close" at bounding box center [695, 67] width 12 height 12
